Goal: Task Accomplishment & Management: Manage account settings

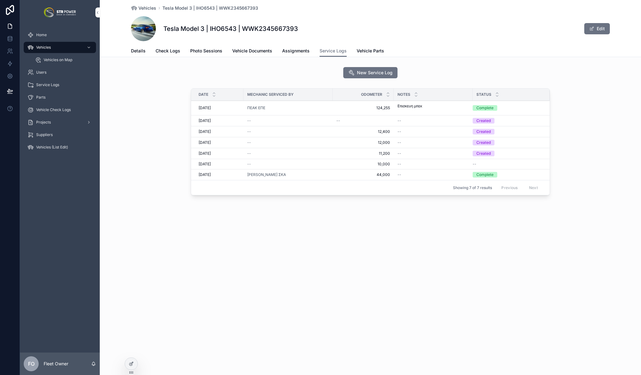
click at [47, 48] on span "Vehicles" at bounding box center [43, 47] width 15 height 5
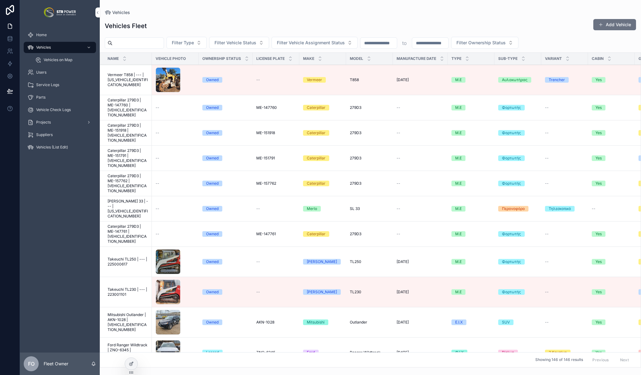
click at [147, 41] on input "scrollable content" at bounding box center [137, 43] width 51 height 9
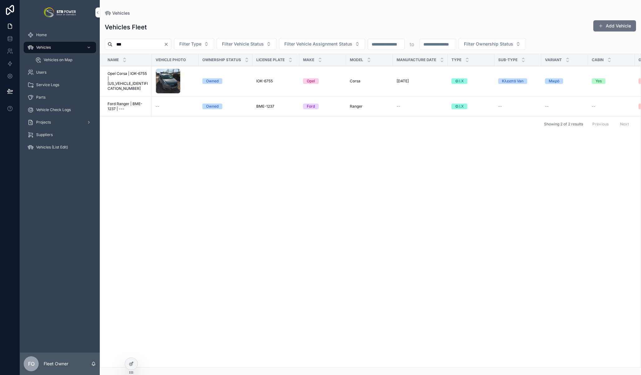
type input "***"
click at [137, 83] on span "Opel Corsa | IOK-6755 | [US_VEHICLE_IDENTIFICATION_NUMBER]" at bounding box center [128, 81] width 41 height 20
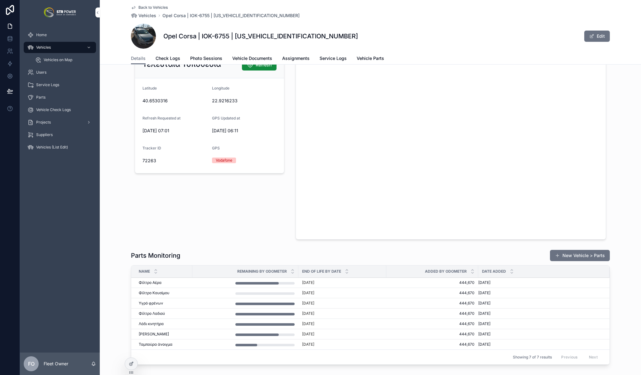
scroll to position [849, 0]
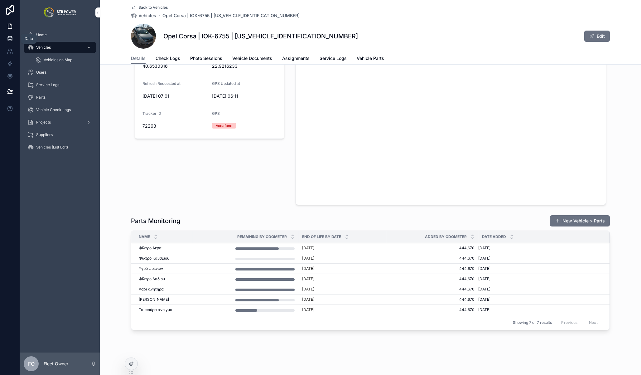
click at [11, 39] on icon at bounding box center [10, 38] width 4 height 2
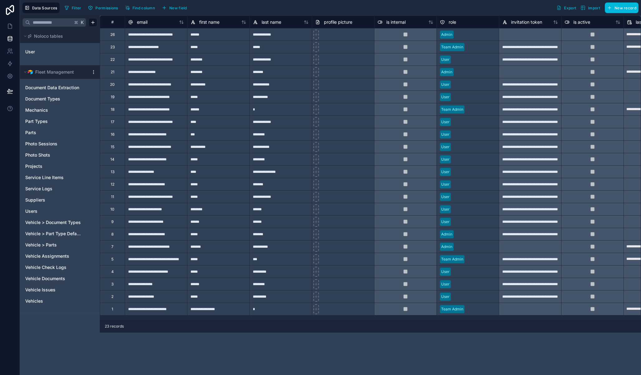
click at [91, 72] on html "**********" at bounding box center [320, 187] width 641 height 375
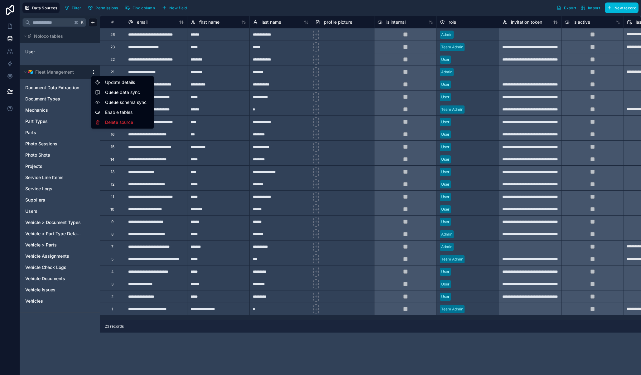
click at [120, 92] on span "Queue data sync" at bounding box center [127, 92] width 45 height 6
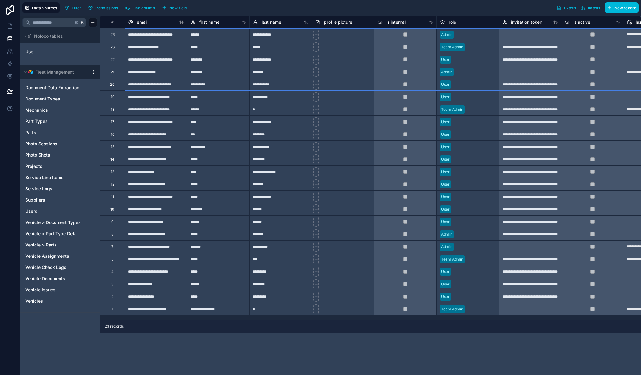
click at [123, 102] on div "19" at bounding box center [112, 96] width 25 height 12
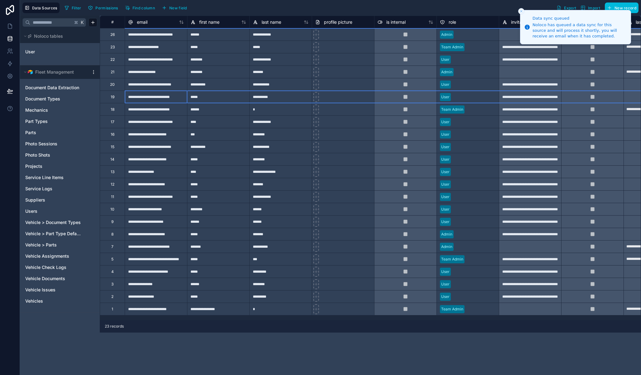
click at [93, 73] on html "**********" at bounding box center [320, 187] width 641 height 375
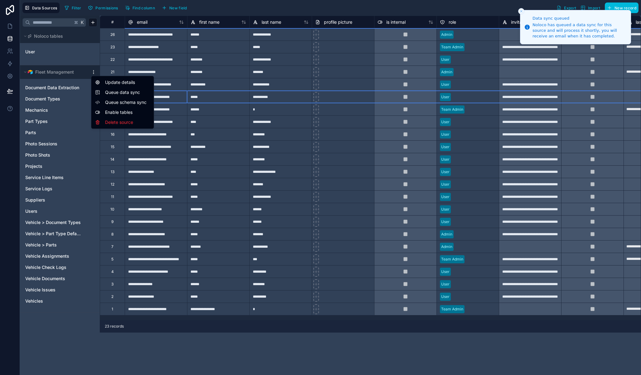
click at [122, 102] on span "Queue schema sync" at bounding box center [127, 102] width 45 height 6
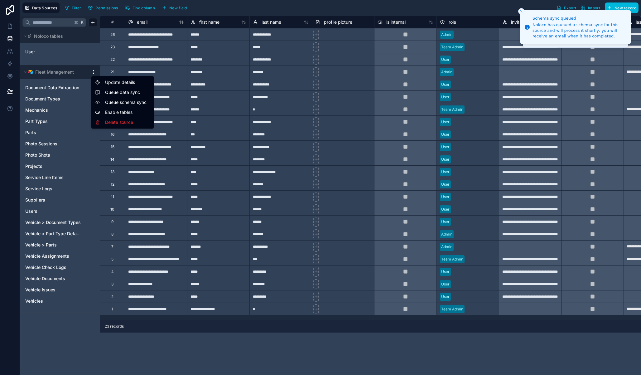
click at [94, 73] on html "**********" at bounding box center [320, 187] width 641 height 375
click at [10, 26] on html "**********" at bounding box center [320, 187] width 641 height 375
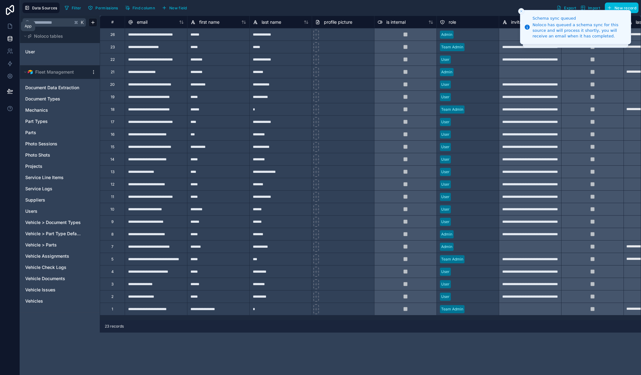
click at [10, 26] on icon at bounding box center [10, 26] width 6 height 6
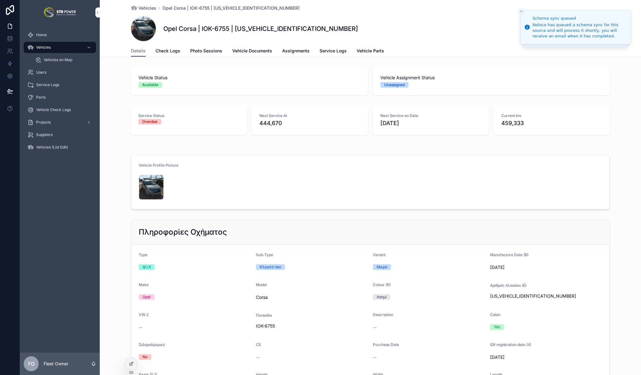
scroll to position [842, 0]
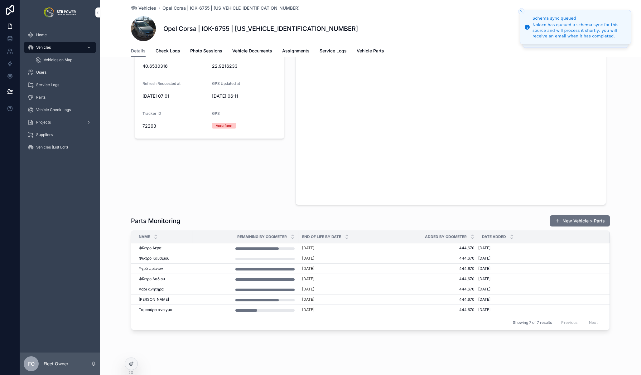
click at [208, 255] on td "scrollable content" at bounding box center [245, 258] width 106 height 10
click at [163, 257] on span "Φίλτρο Καυσίμου" at bounding box center [154, 258] width 31 height 5
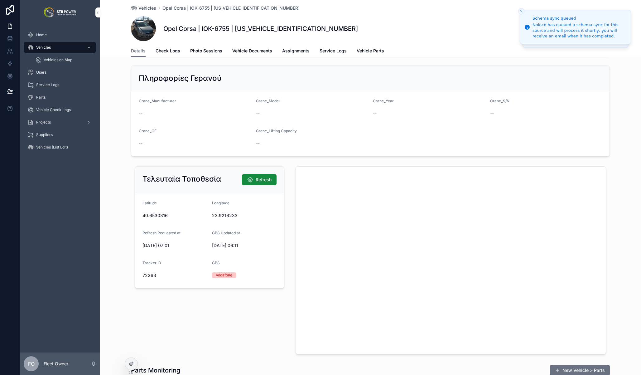
scroll to position [842, 0]
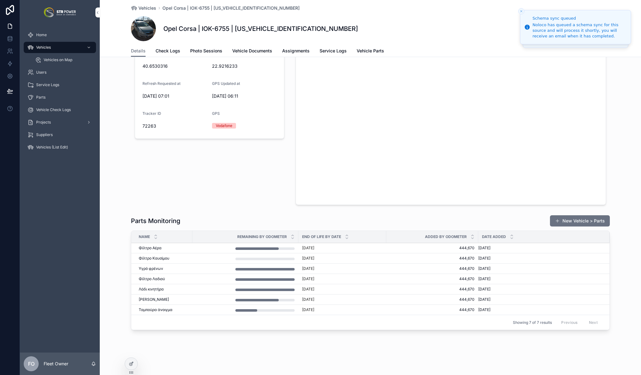
click at [169, 257] on div "[PERSON_NAME]" at bounding box center [164, 258] width 50 height 5
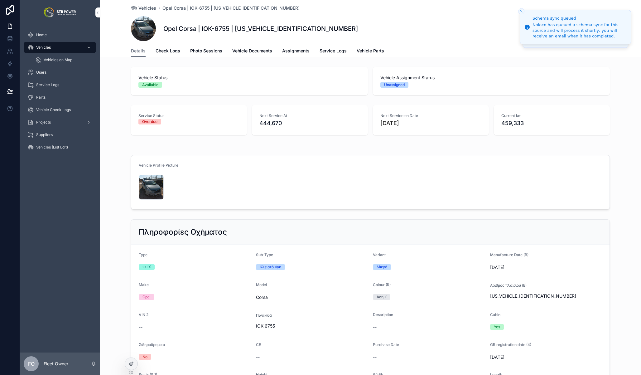
scroll to position [842, 0]
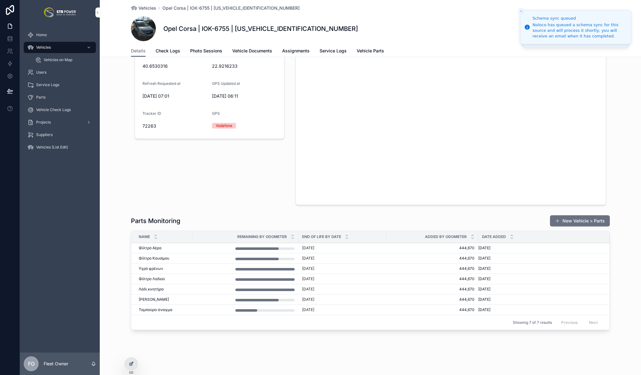
click at [133, 367] on div at bounding box center [131, 363] width 12 height 12
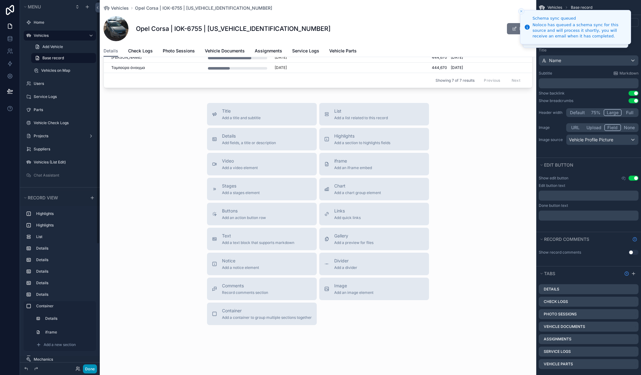
click at [95, 366] on button "Done" at bounding box center [90, 368] width 14 height 9
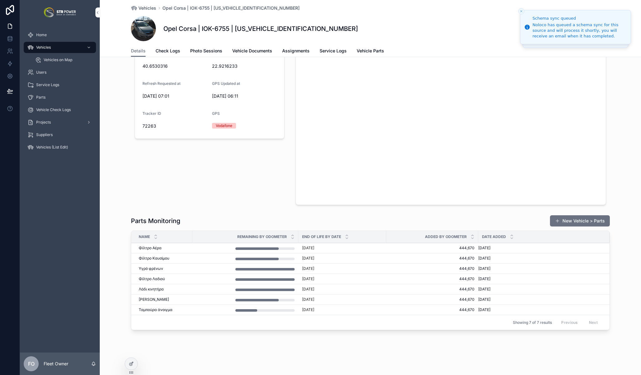
scroll to position [841, 0]
click at [363, 56] on link "Vehicle Parts" at bounding box center [370, 51] width 27 height 12
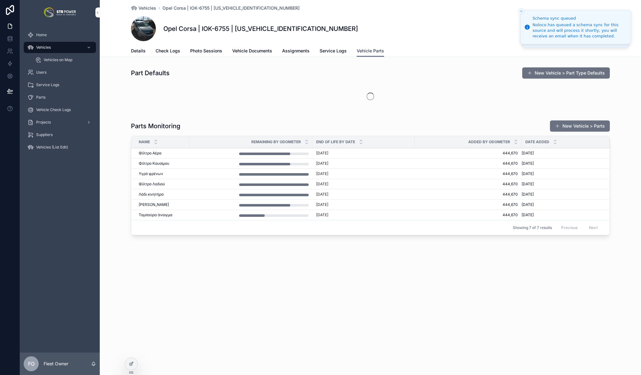
click at [364, 51] on span "Vehicle Parts" at bounding box center [370, 51] width 27 height 6
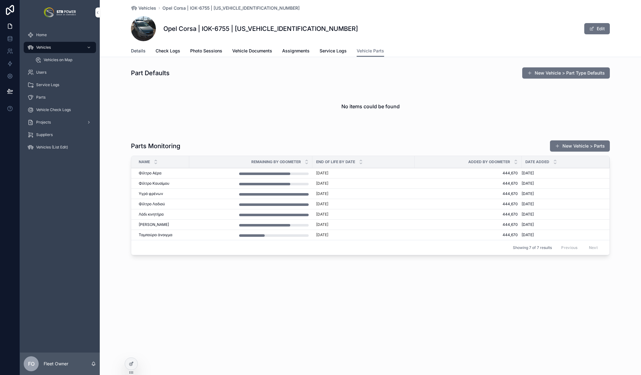
click at [137, 49] on span "Details" at bounding box center [138, 51] width 15 height 6
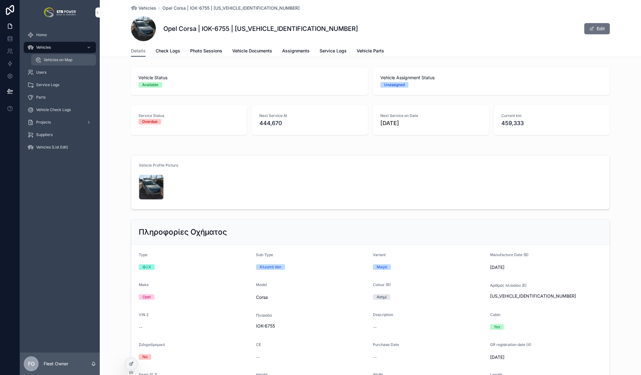
click at [62, 61] on span "Vehicles on Map" at bounding box center [58, 59] width 29 height 5
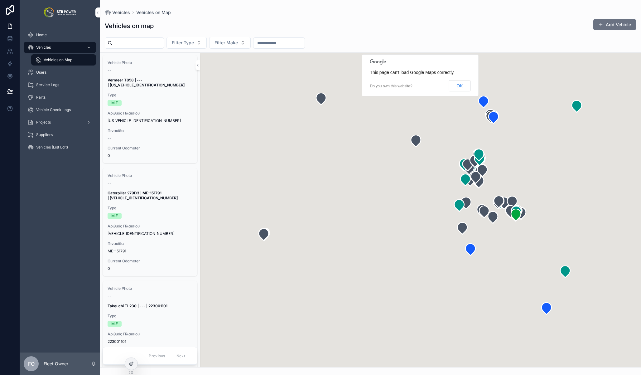
click at [50, 45] on span "Vehicles" at bounding box center [43, 47] width 15 height 5
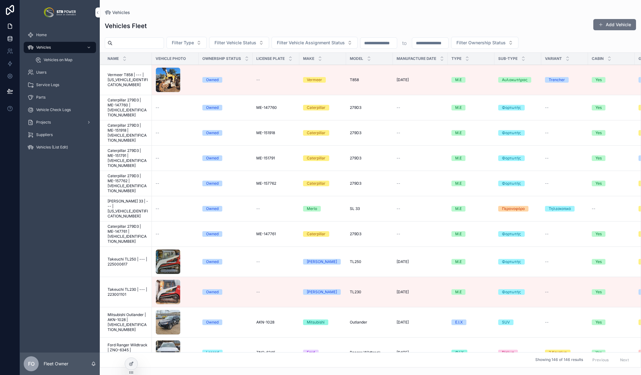
click at [10, 40] on icon at bounding box center [10, 39] width 6 height 6
